Goal: Information Seeking & Learning: Find specific page/section

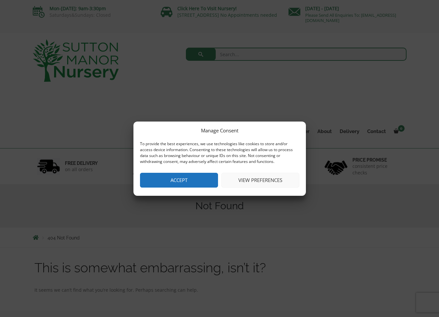
click at [189, 174] on button "Accept" at bounding box center [179, 180] width 78 height 15
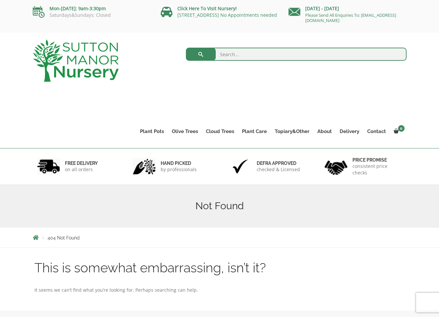
click at [222, 56] on input "search" at bounding box center [296, 54] width 221 height 13
type input "olive"
click at [201, 54] on button "submit" at bounding box center [201, 54] width 30 height 13
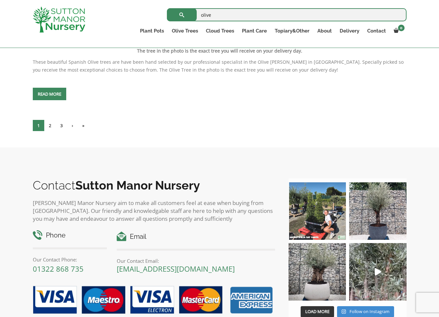
scroll to position [2736, 0]
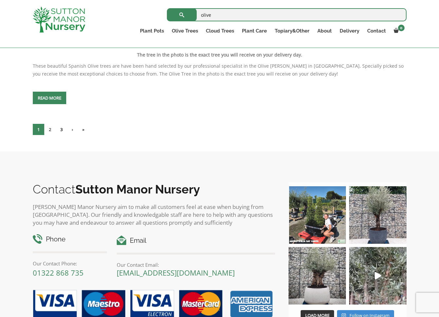
click at [62, 135] on link "3" at bounding box center [61, 129] width 11 height 11
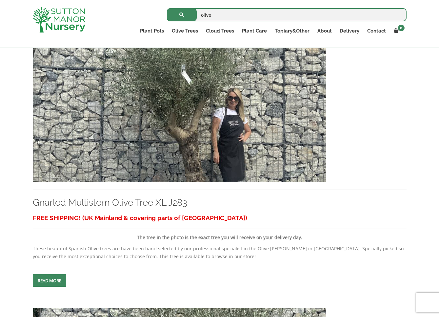
scroll to position [1228, 0]
